Goal: Navigation & Orientation: Find specific page/section

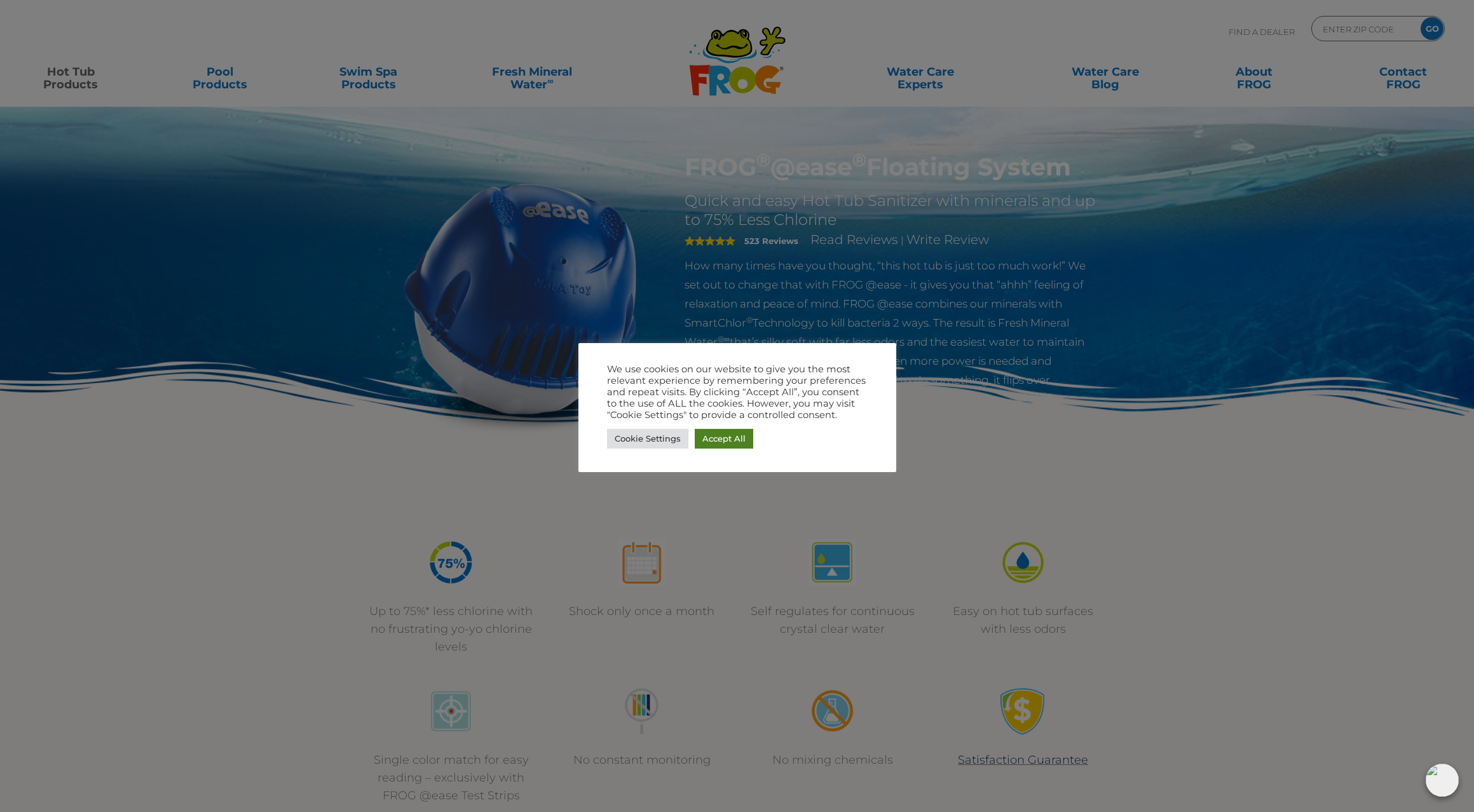
click at [721, 438] on link "Accept All" at bounding box center [724, 438] width 59 height 20
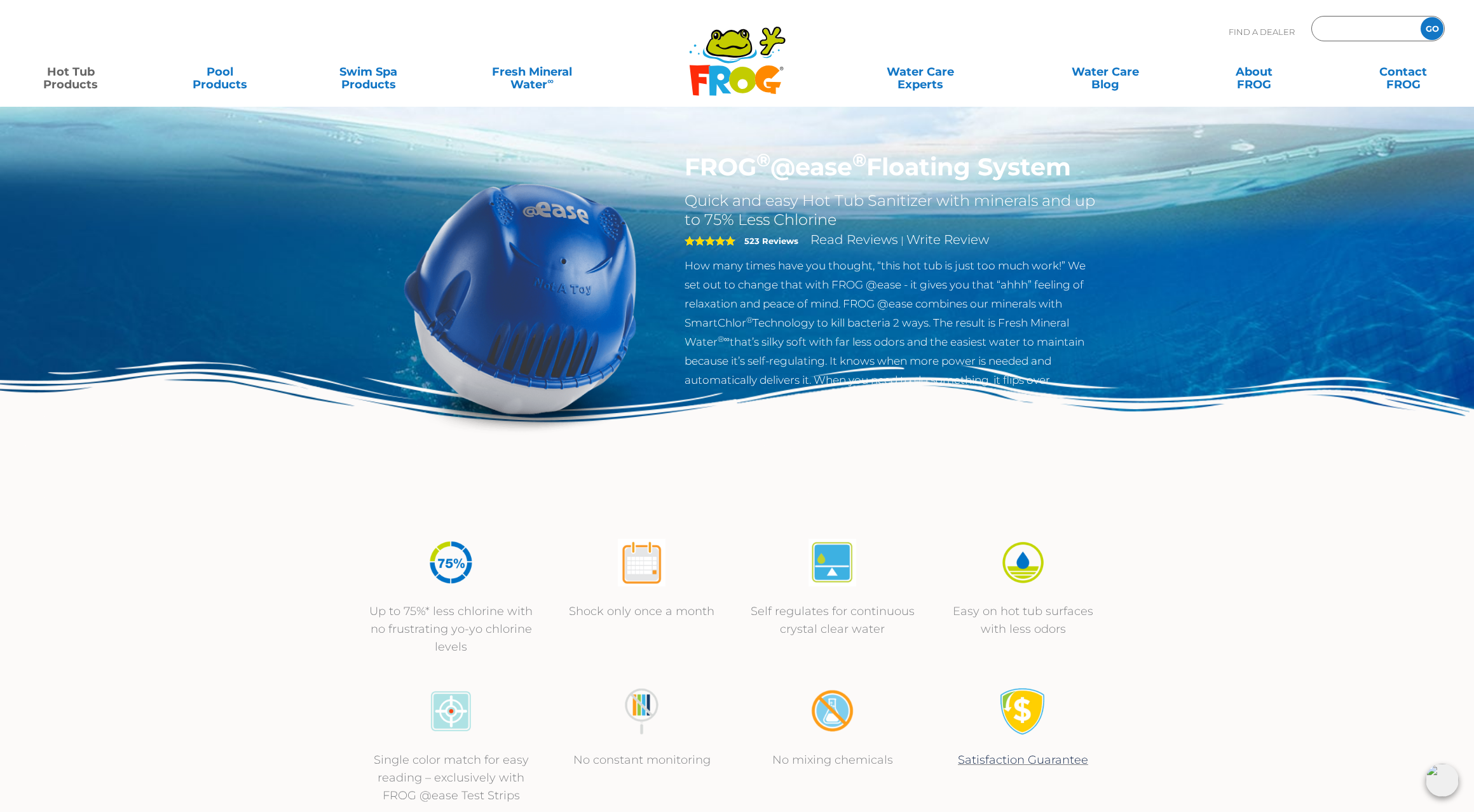
click at [1330, 30] on input "Zip Code Form" at bounding box center [1364, 29] width 86 height 18
type input "7"
type input "ENTER ZIP CODE"
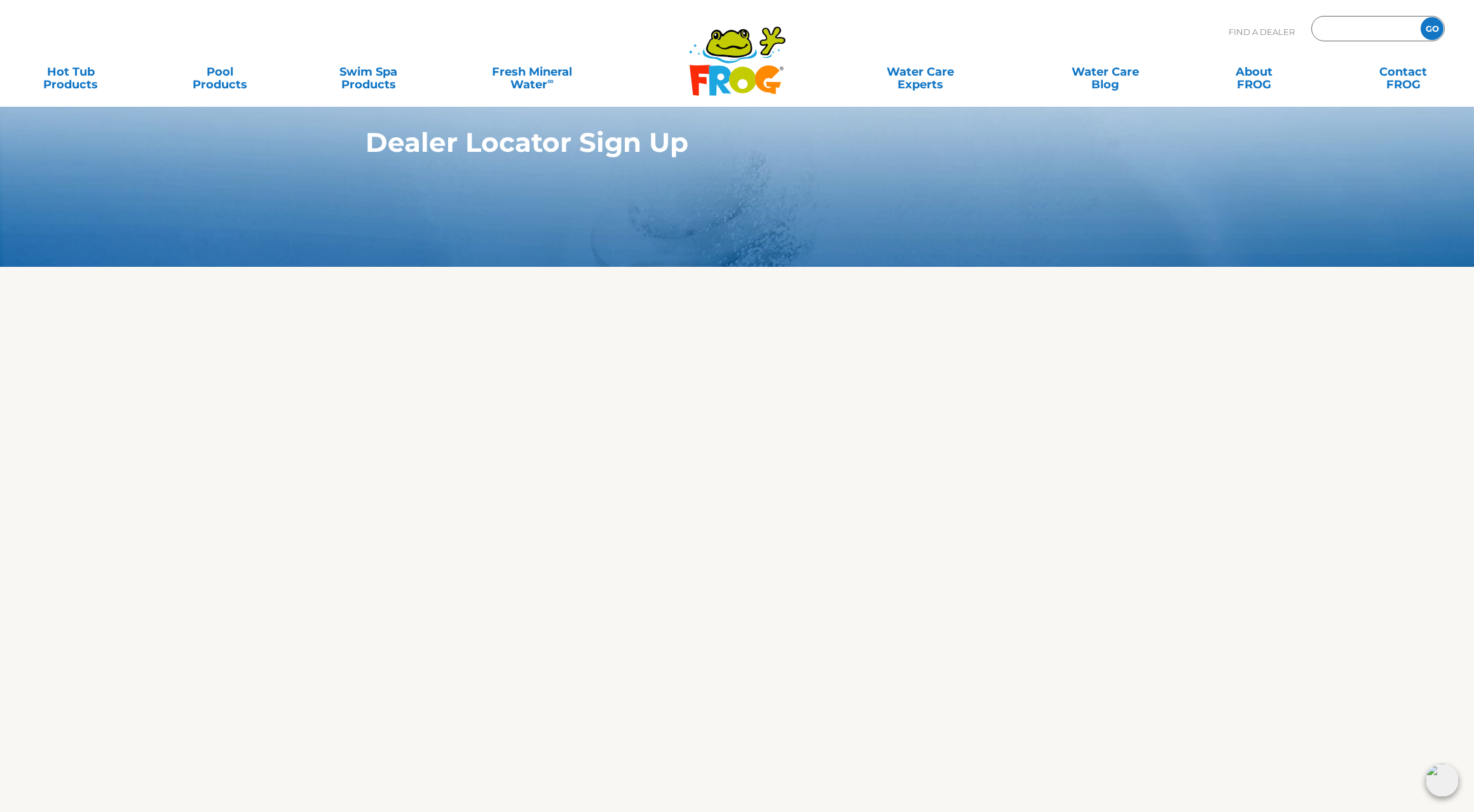
click at [1354, 27] on input "Zip Code Form" at bounding box center [1364, 29] width 86 height 18
type input "74015"
click at [1432, 29] on input "GO" at bounding box center [1432, 28] width 23 height 23
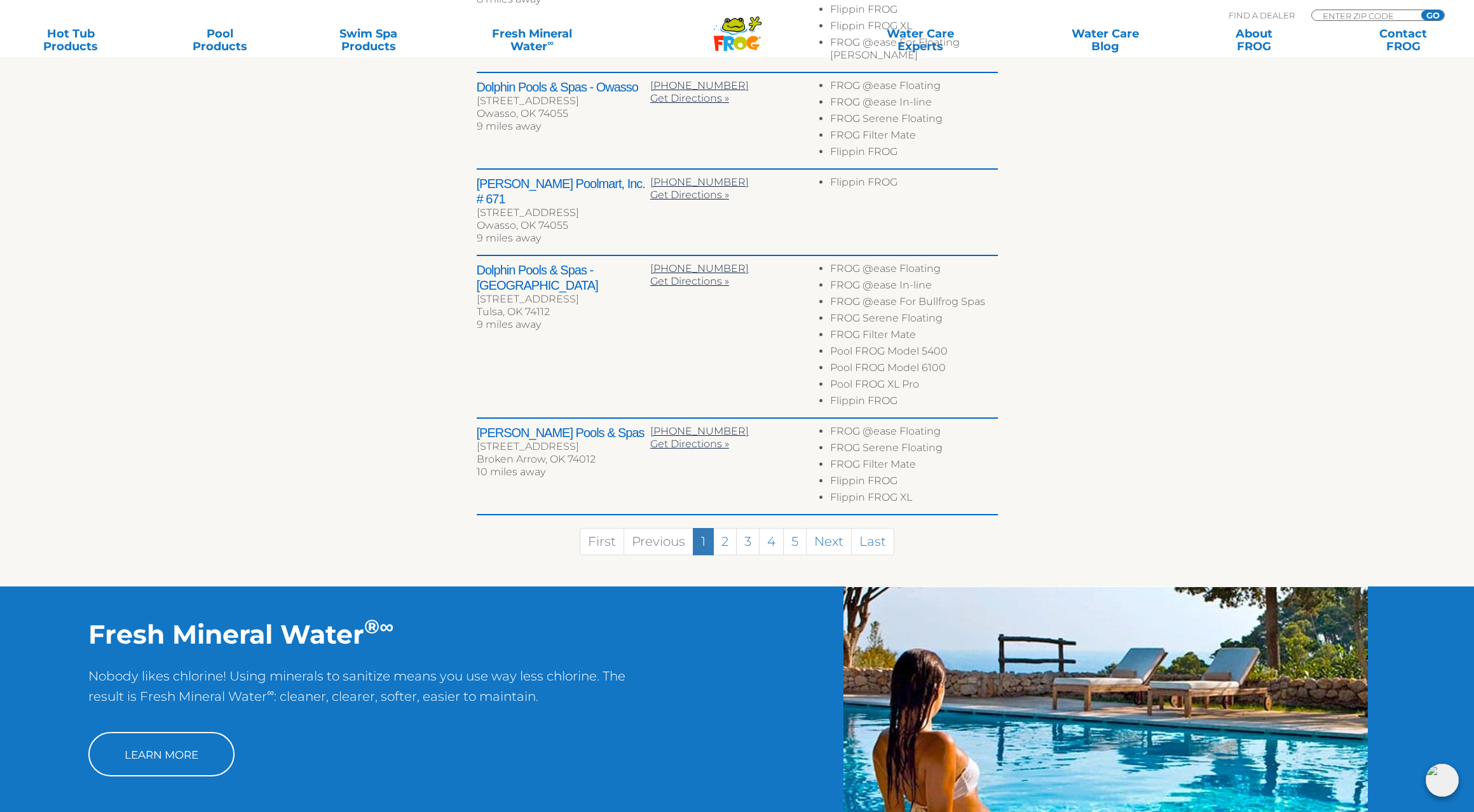
scroll to position [702, 0]
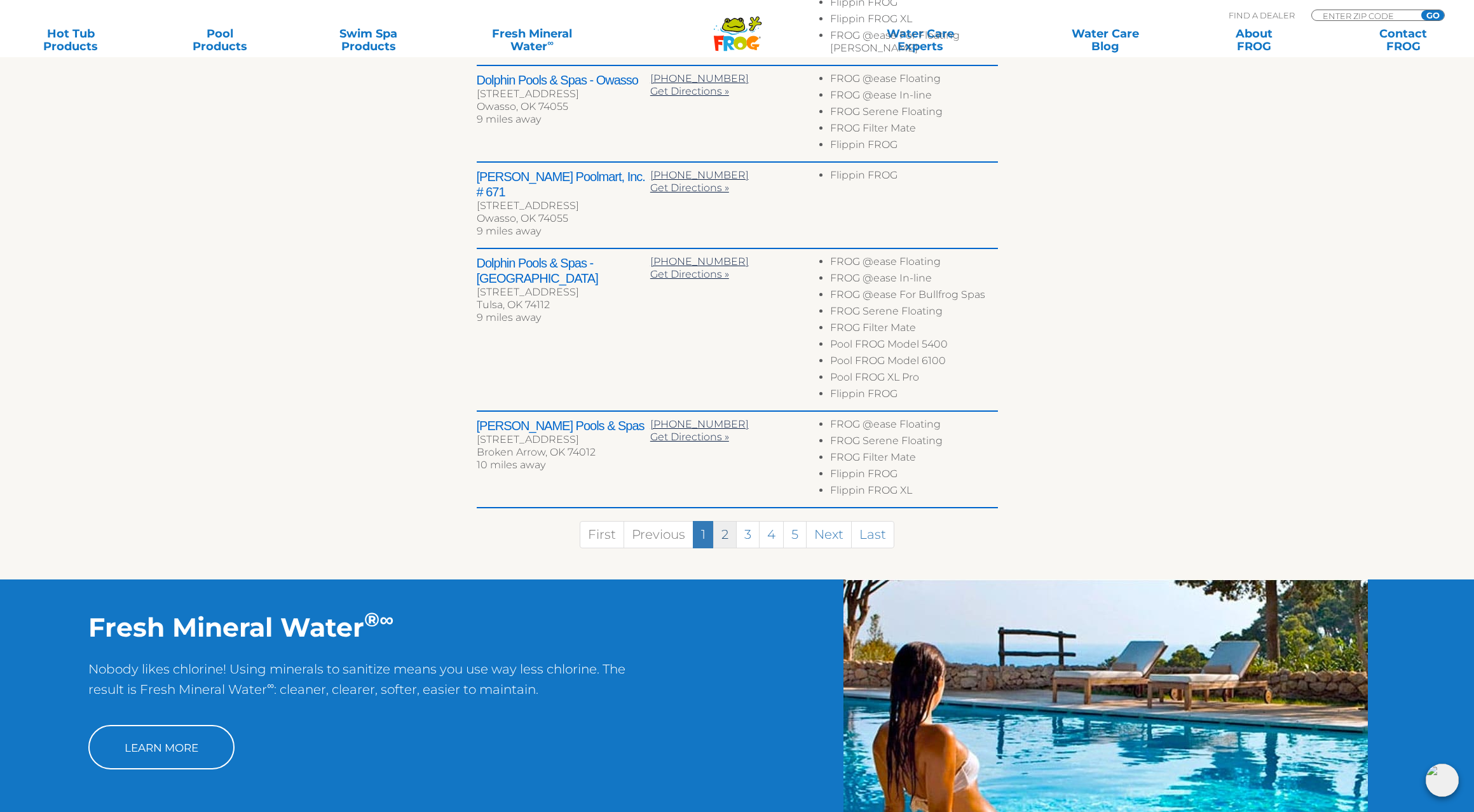
click at [722, 521] on link "2" at bounding box center [725, 534] width 23 height 27
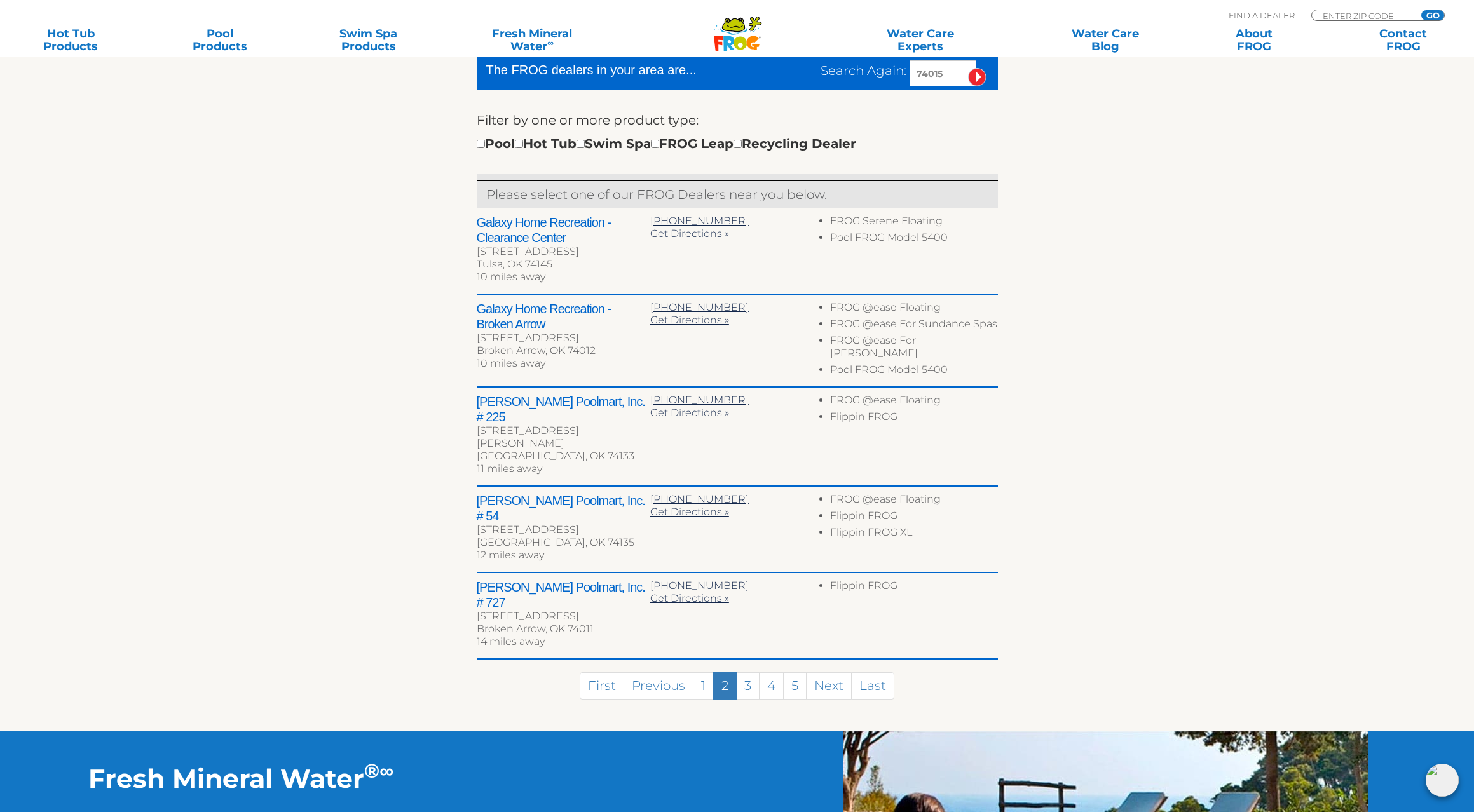
scroll to position [418, 0]
